Goal: Navigation & Orientation: Find specific page/section

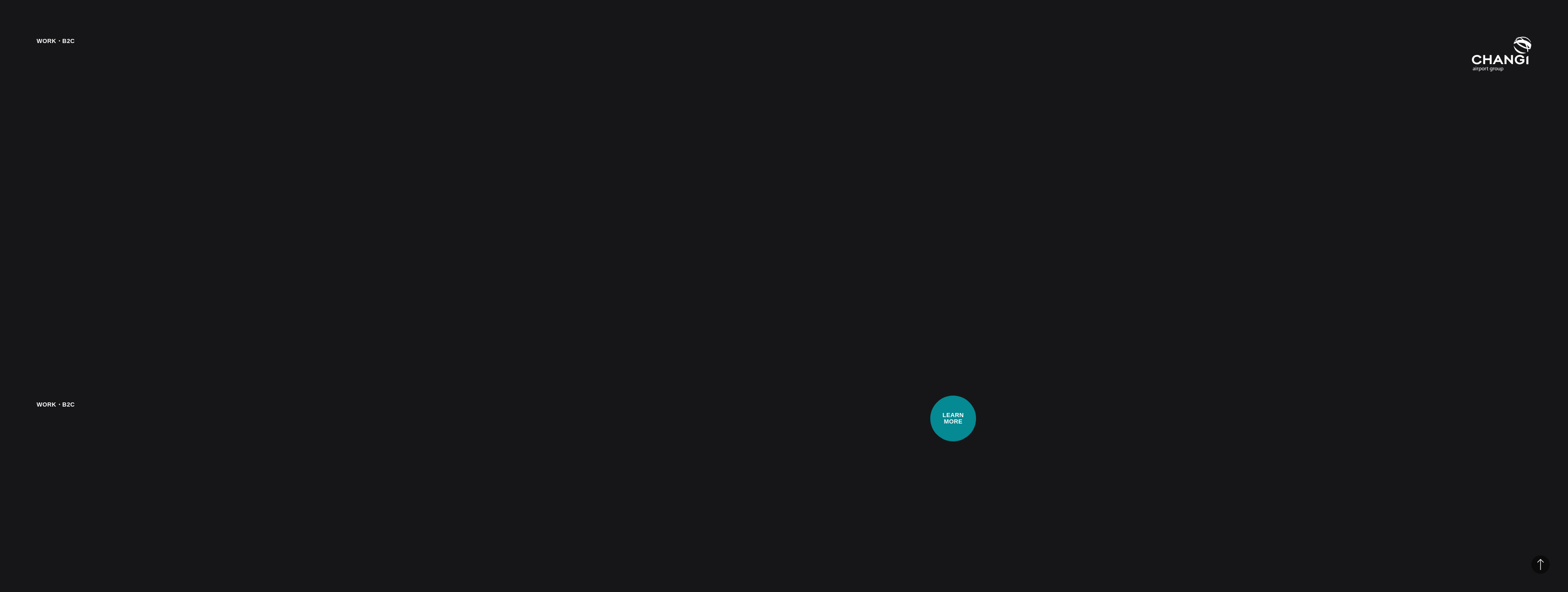
scroll to position [2603, 0]
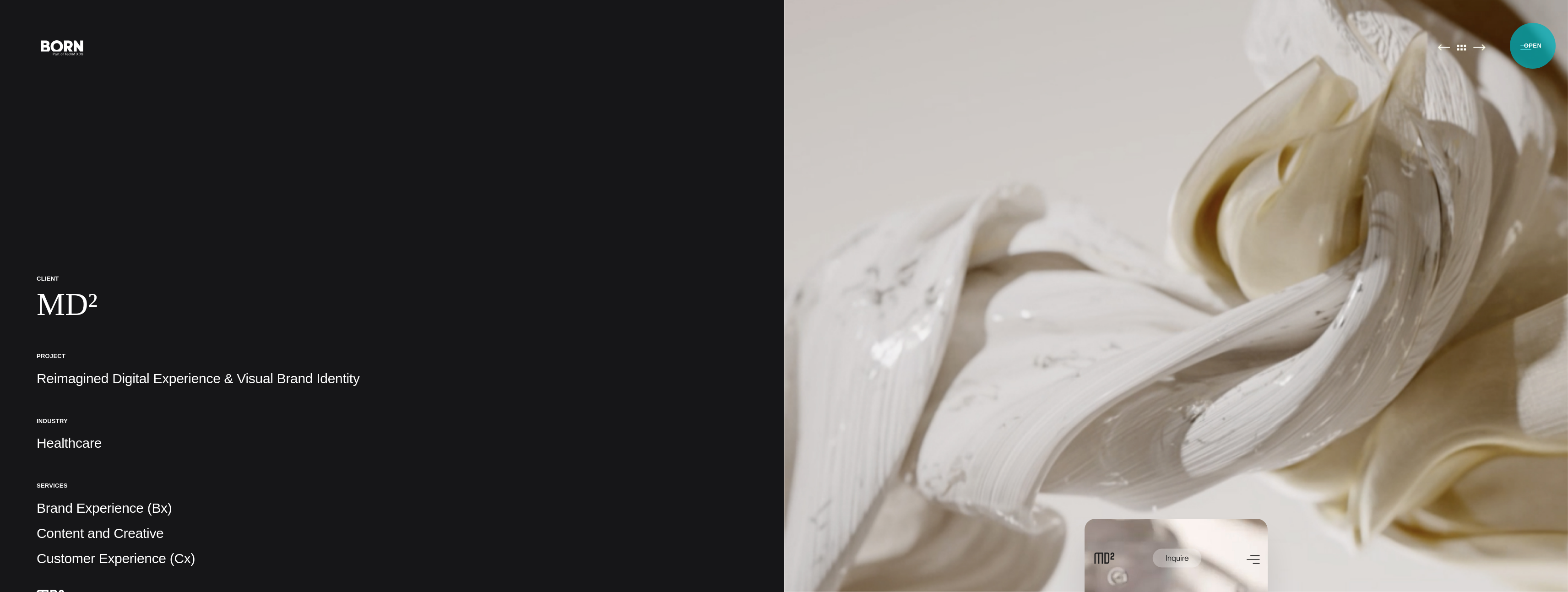
click at [1533, 46] on button "Primary Menu" at bounding box center [1526, 46] width 22 height 19
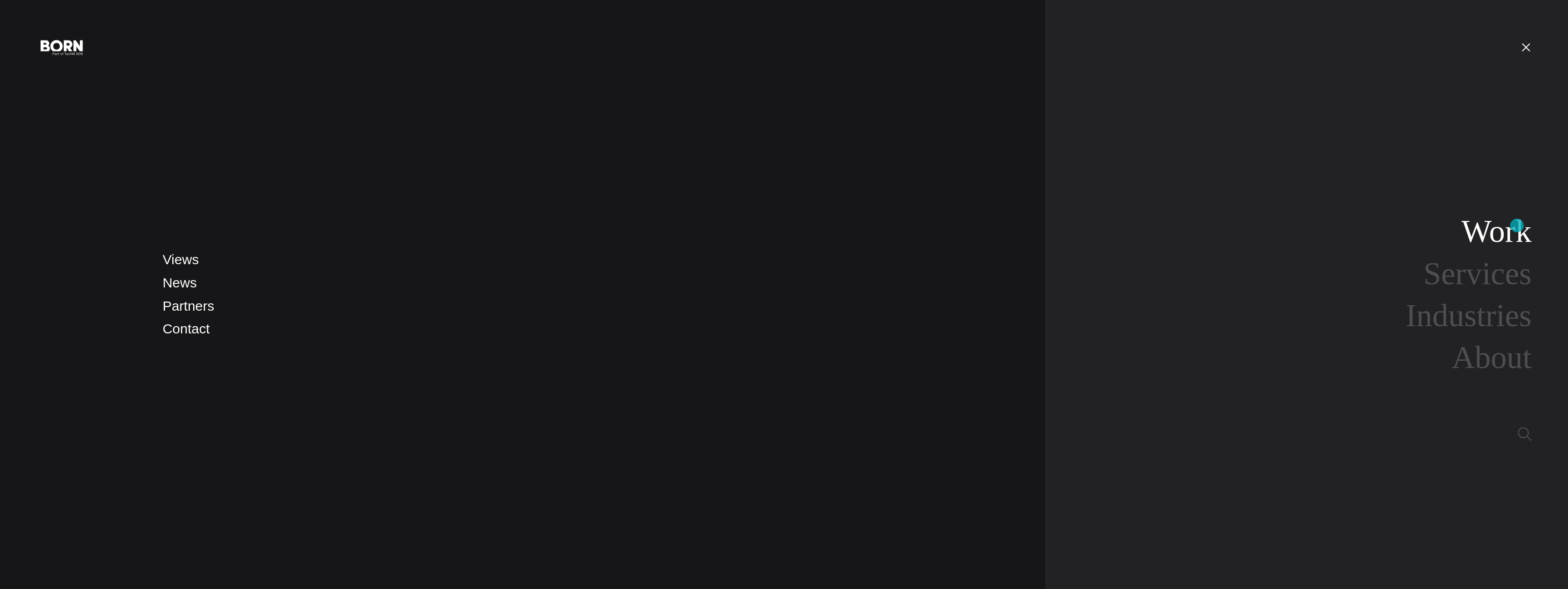
click at [1516, 226] on link "Work" at bounding box center [1496, 231] width 70 height 35
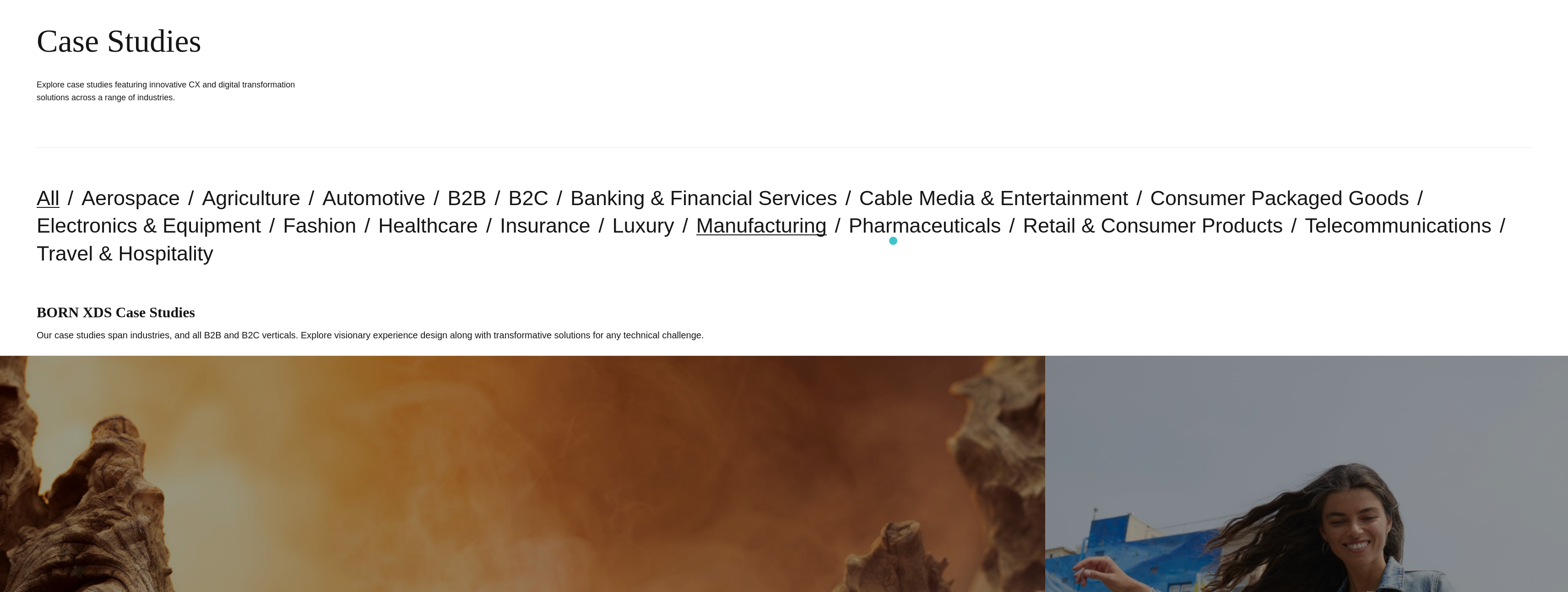
scroll to position [106, 0]
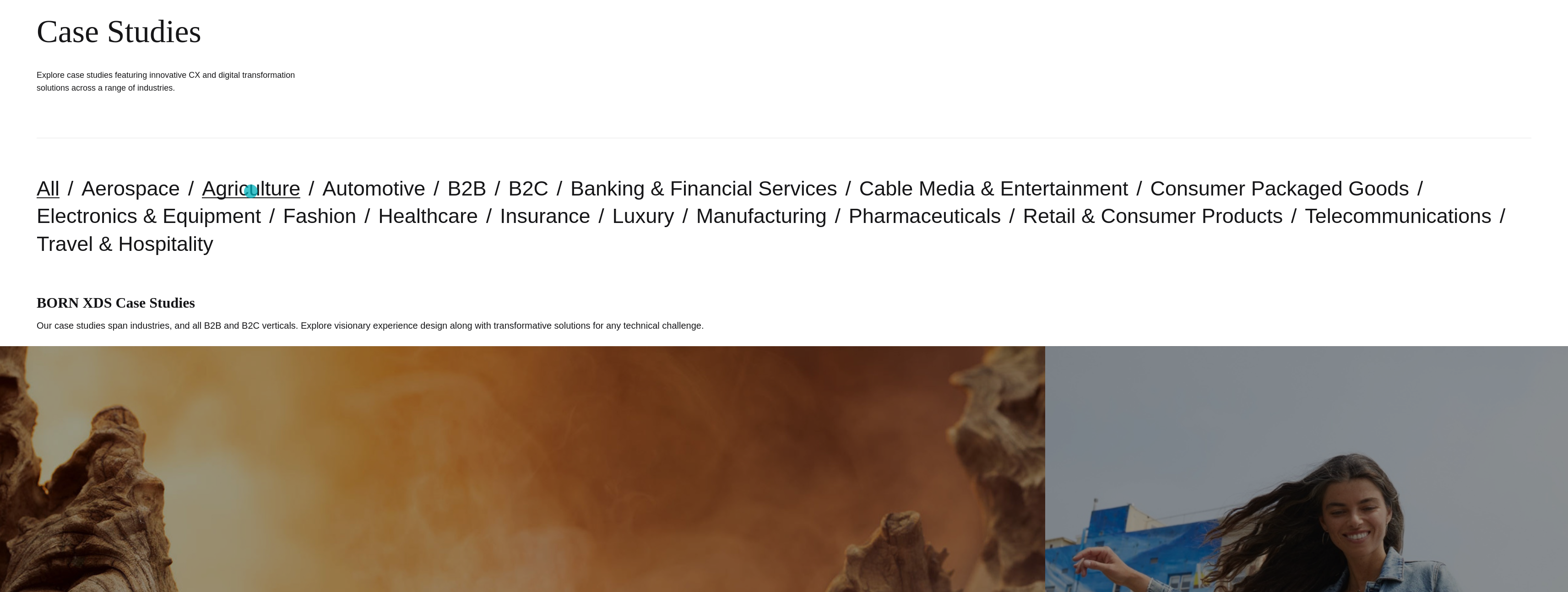
click at [251, 191] on link "Agriculture" at bounding box center [251, 188] width 98 height 23
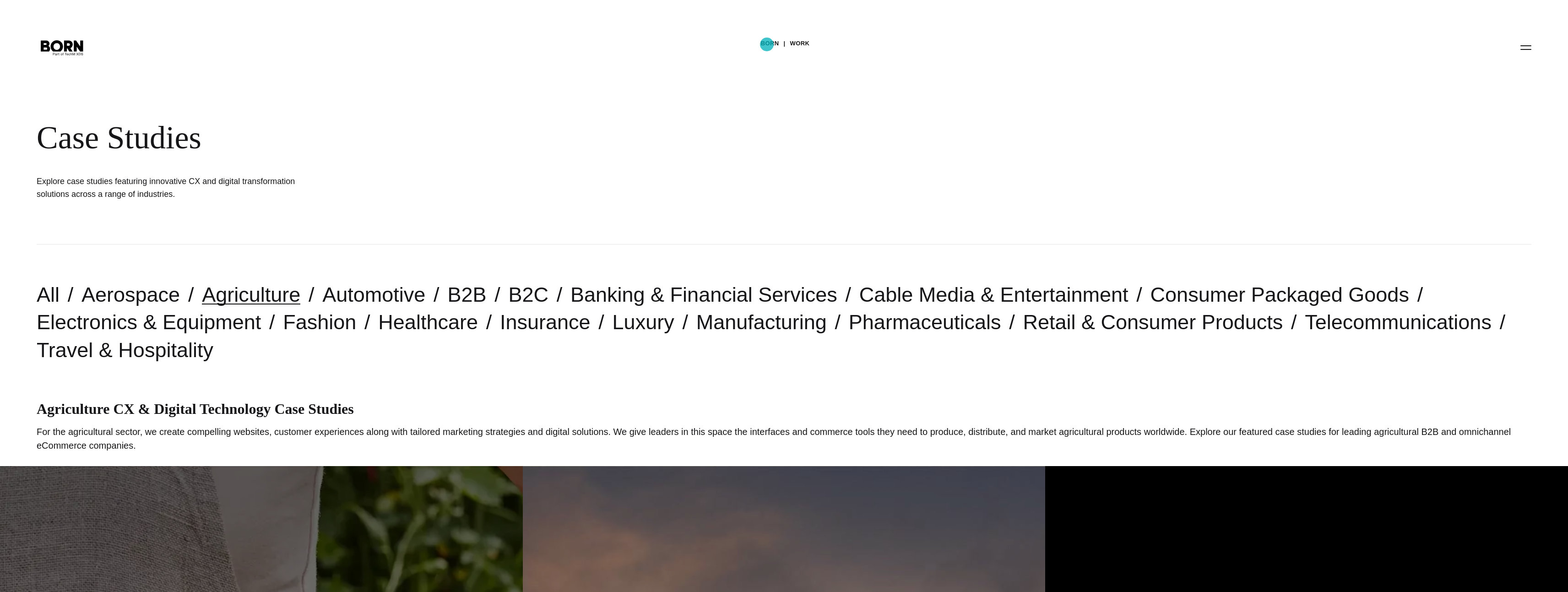
click at [767, 45] on link "BORN" at bounding box center [770, 43] width 18 height 13
